Goal: Information Seeking & Learning: Learn about a topic

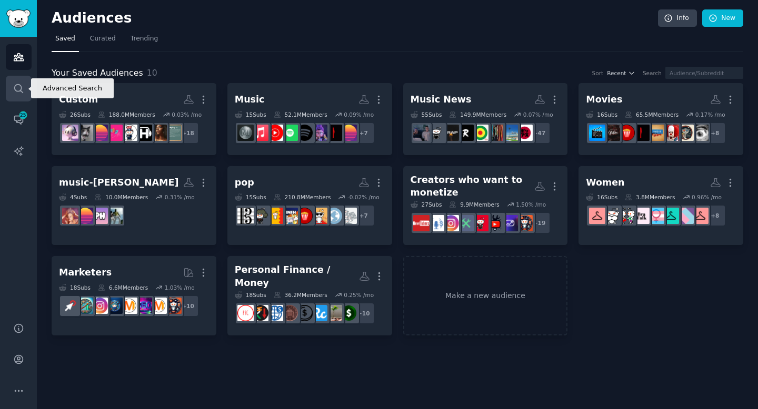
click at [20, 85] on icon "Sidebar" at bounding box center [18, 88] width 8 height 8
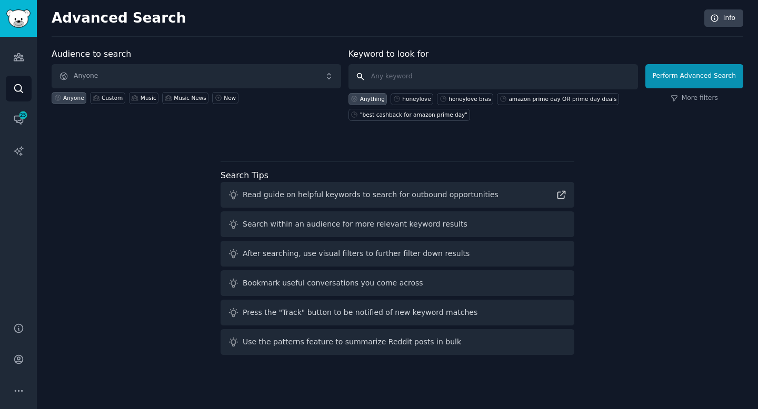
click at [524, 78] on input "text" at bounding box center [492, 76] width 289 height 25
click at [420, 98] on div "honeylove" at bounding box center [416, 98] width 28 height 7
type input "honeylove"
click at [563, 75] on input "honeylove" at bounding box center [492, 76] width 289 height 25
click button "Perform Advanced Search" at bounding box center [694, 76] width 98 height 24
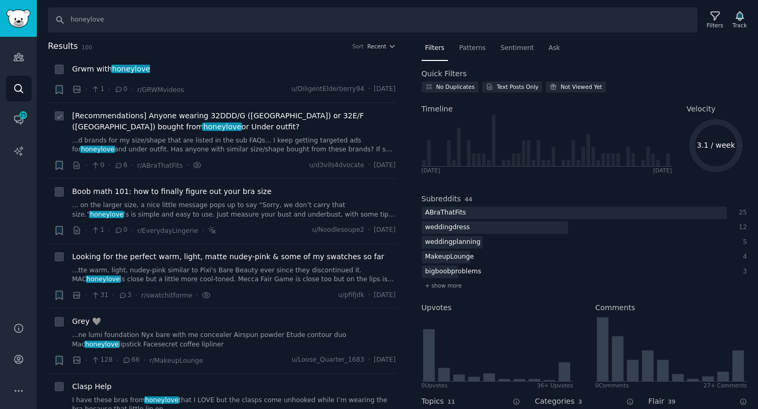
click at [265, 145] on link "...d brands for my size/shape that are listed in the sub FAQs... I keep getting…" at bounding box center [234, 145] width 324 height 18
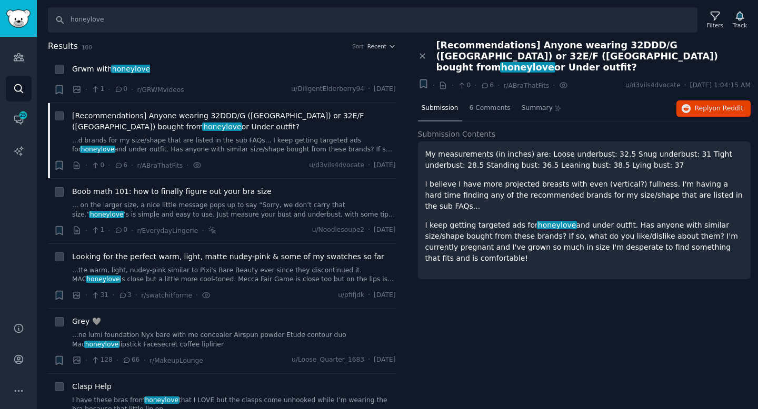
drag, startPoint x: 742, startPoint y: 227, endPoint x: 468, endPoint y: 153, distance: 284.2
click at [468, 153] on div "My measurements (in inches) are: Loose underbust: 32.5 Snug underbust: 31 Tight…" at bounding box center [584, 206] width 318 height 115
click at [580, 151] on p "My measurements (in inches) are: Loose underbust: 32.5 Snug underbust: 31 Tight…" at bounding box center [584, 160] width 318 height 22
click at [704, 104] on span "Reply on Reddit" at bounding box center [719, 108] width 48 height 9
drag, startPoint x: 740, startPoint y: 229, endPoint x: 423, endPoint y: 139, distance: 330.3
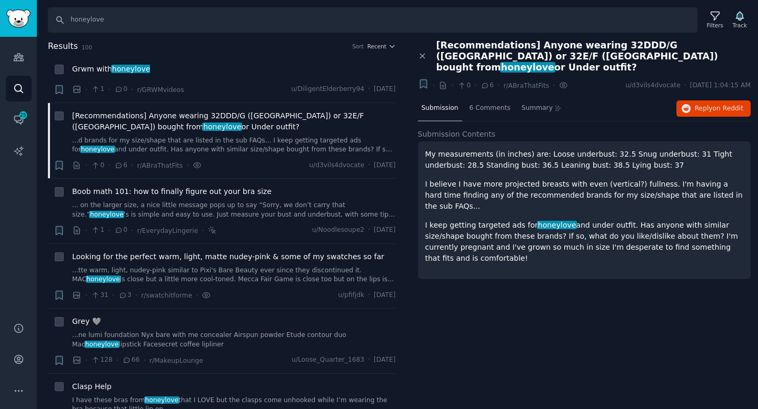
click at [423, 142] on div "My measurements (in inches) are: Loose underbust: 32.5 Snug underbust: 31 Tight…" at bounding box center [584, 211] width 333 height 138
copy div "My measurements (in inches) are: Loose underbust: 32.5 Snug underbust: 31 Tight…"
click at [290, 208] on link "... on the larger size, a nice little message pops up to say “Sorry, we don’t c…" at bounding box center [234, 210] width 324 height 18
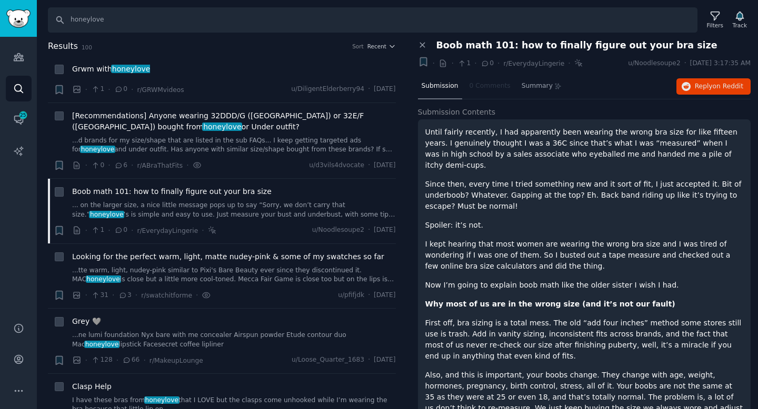
scroll to position [14, 0]
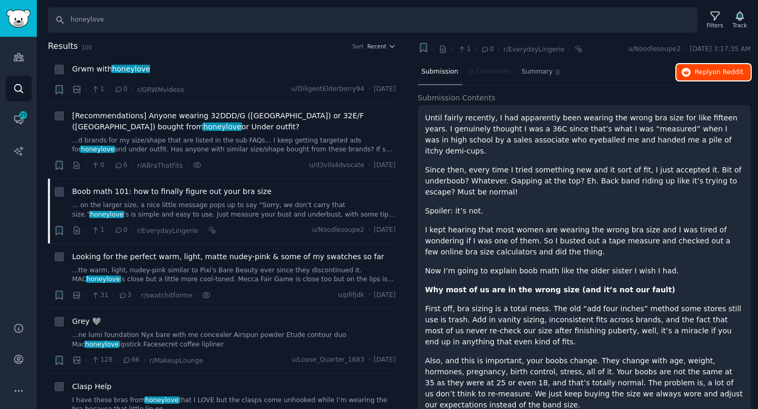
click at [685, 69] on icon "button" at bounding box center [685, 72] width 9 height 9
click at [279, 276] on link "...tte warm, light, nudey-pink similar to Pixi's Bare Beauty ever since they di…" at bounding box center [234, 275] width 324 height 18
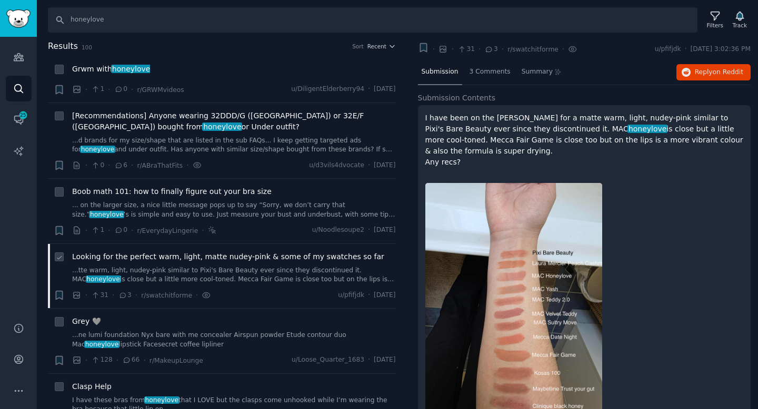
scroll to position [37, 0]
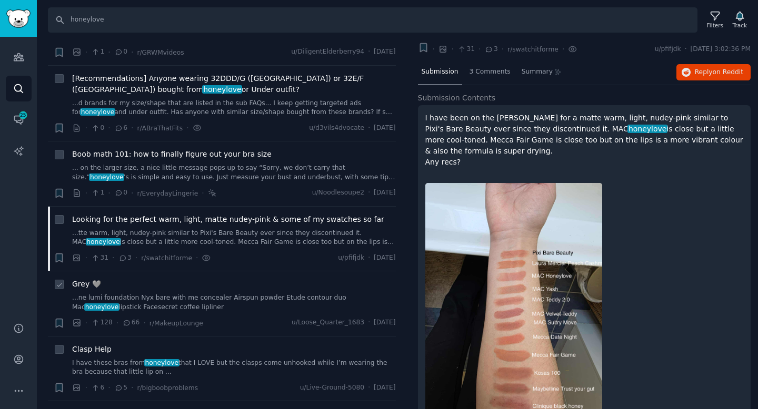
click at [240, 306] on link "...ne lumi foundation Nyx bare with me concealer Airspun powder Etude contour d…" at bounding box center [234, 303] width 324 height 18
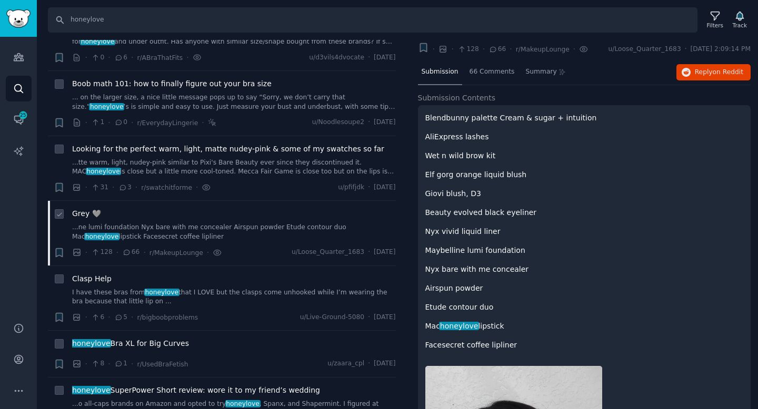
scroll to position [109, 0]
click at [240, 306] on div "Clasp Help I have these bras from honeylove that I LOVE but the clasps come unh…" at bounding box center [234, 298] width 324 height 50
click at [246, 292] on link "I have these bras from honeylove that I LOVE but the clasps come unhooked while…" at bounding box center [234, 296] width 324 height 18
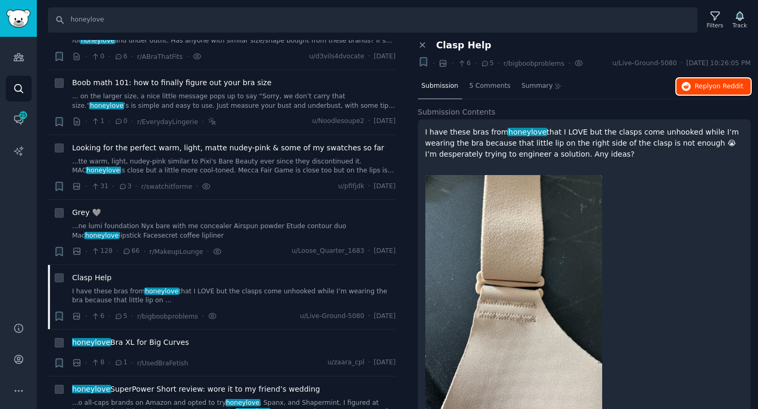
click at [710, 88] on span "Reply on Reddit" at bounding box center [719, 86] width 48 height 9
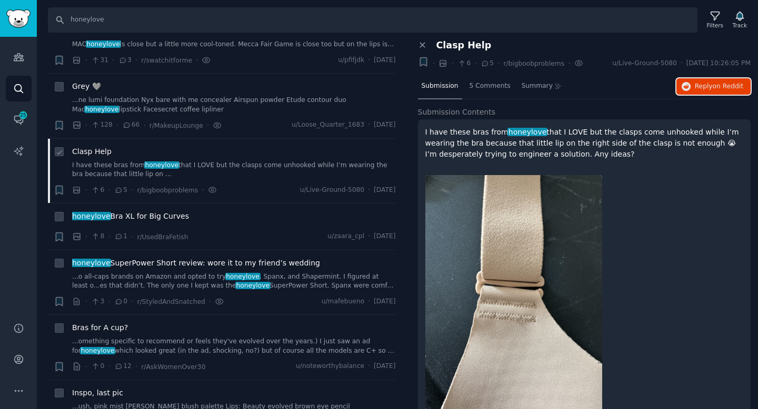
scroll to position [245, 0]
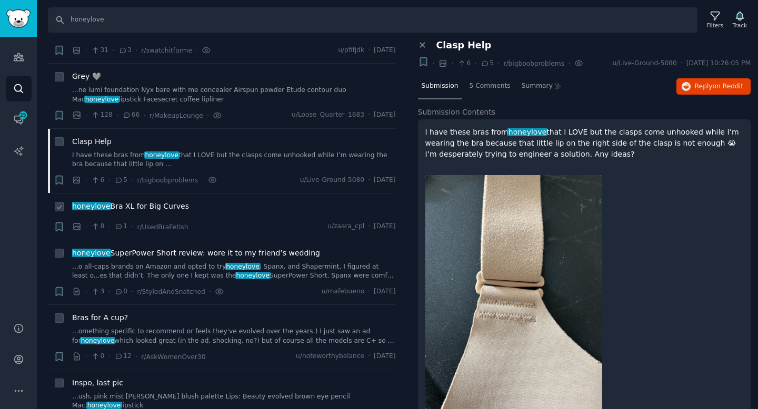
click at [293, 209] on div "honeylove Bra XL for Big Curves" at bounding box center [234, 206] width 324 height 11
click at [174, 209] on span "honeylove Bra XL for Big Curves" at bounding box center [130, 206] width 117 height 11
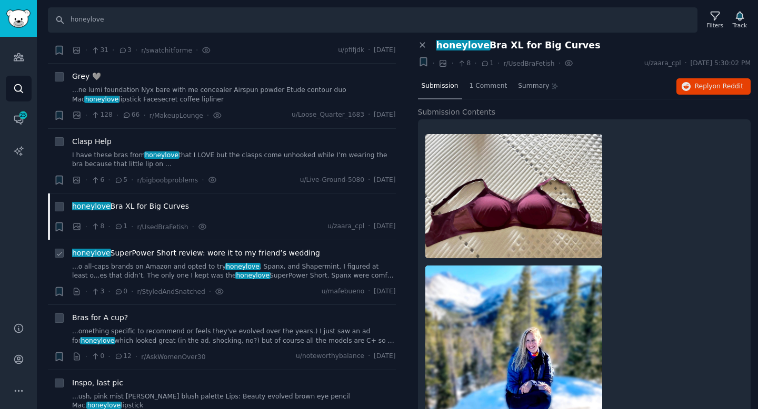
click at [315, 266] on link "...o all-caps brands on Amazon and opted to try honeylove , Spanx, and Shapermi…" at bounding box center [234, 272] width 324 height 18
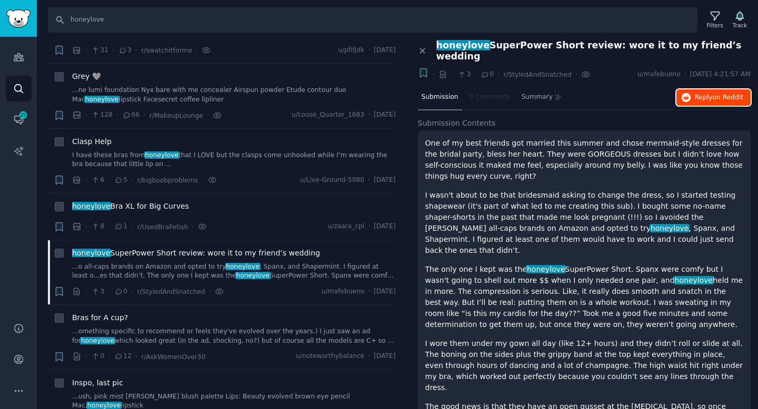
click at [718, 94] on span "on Reddit" at bounding box center [727, 97] width 31 height 7
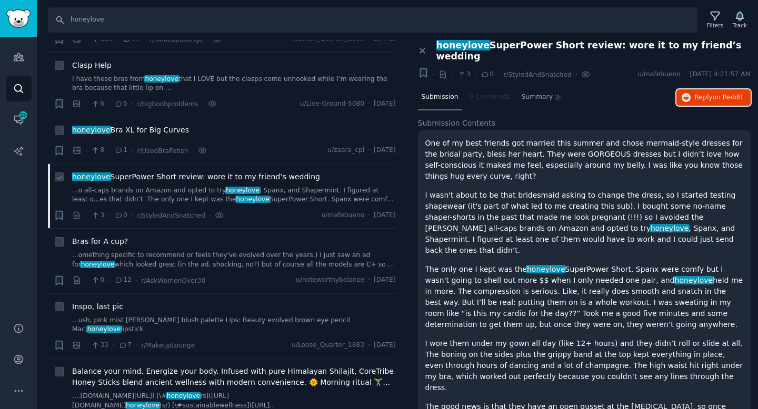
scroll to position [341, 0]
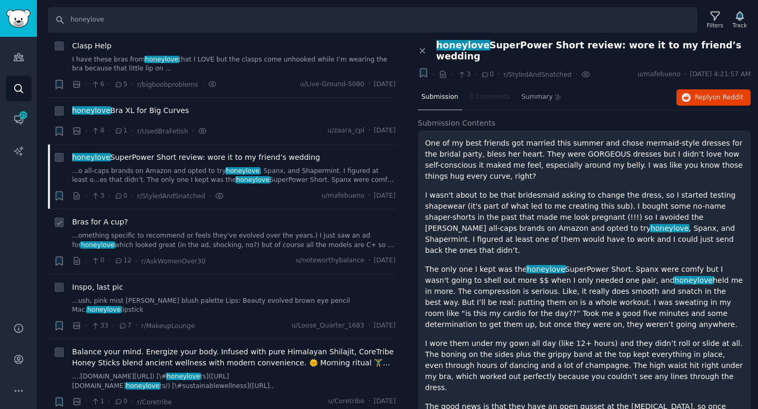
click at [289, 234] on link "...omething specific to recommend or feels they've evolved over the years.) I j…" at bounding box center [234, 241] width 324 height 18
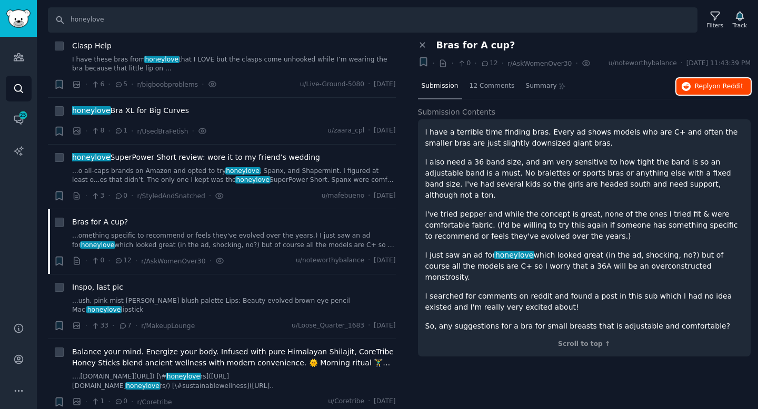
click at [706, 82] on span "Reply on Reddit" at bounding box center [719, 86] width 48 height 9
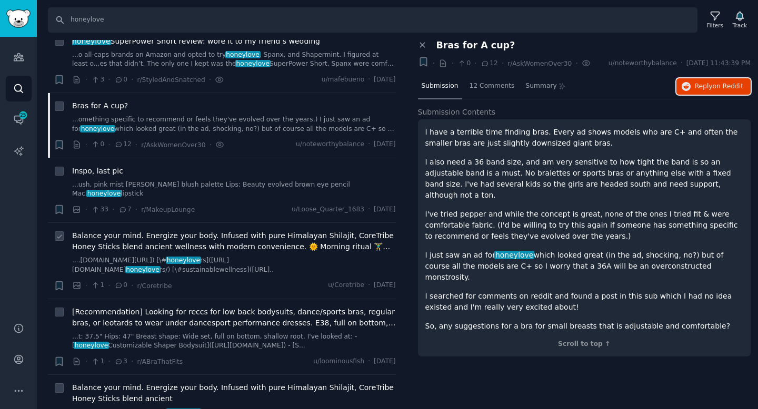
scroll to position [469, 0]
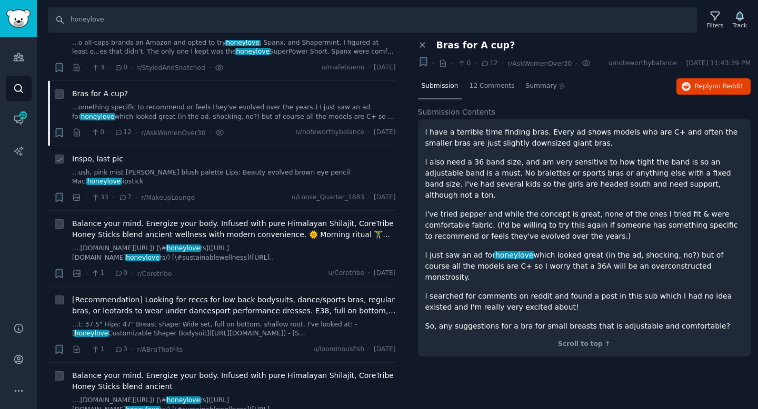
click at [270, 173] on link "...ush, pink mist [PERSON_NAME] blush palette Lips: Beauty evolved brown eye pe…" at bounding box center [234, 177] width 324 height 18
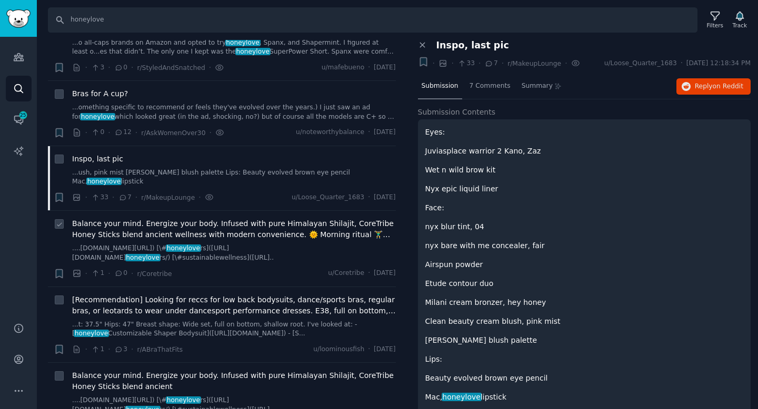
click at [269, 229] on span "Balance your mind. Energize your body. Infused with pure Himalayan Shilajit, Co…" at bounding box center [234, 229] width 324 height 22
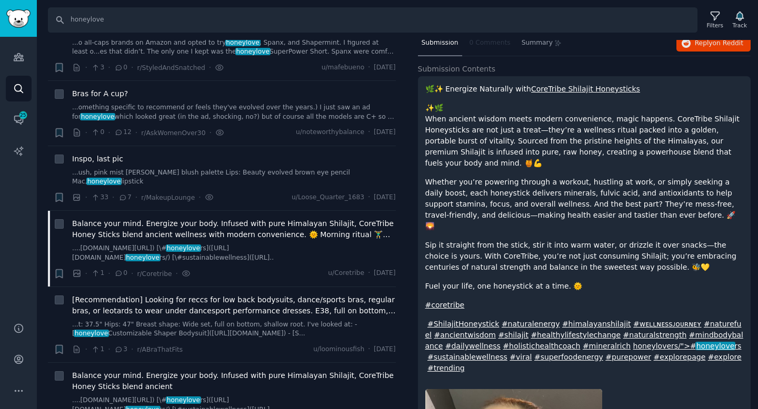
scroll to position [66, 0]
click at [305, 323] on link "...t: 37.5" Hips: 47" Breast shape: Wide set, full on bottom, shallow root. I'v…" at bounding box center [234, 329] width 324 height 18
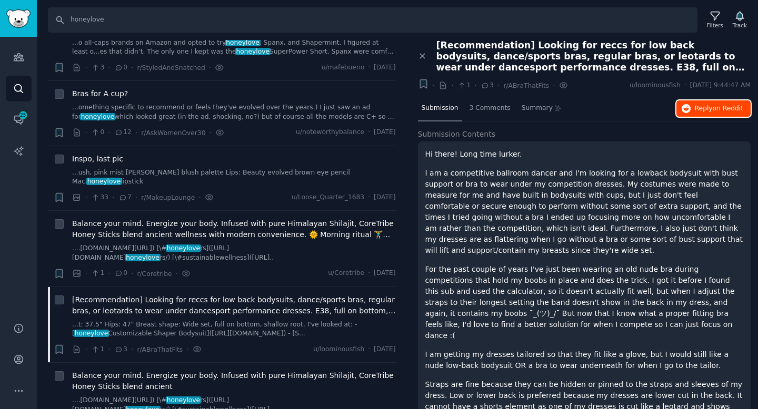
click at [708, 111] on span "Reply on Reddit" at bounding box center [719, 108] width 48 height 9
